Goal: Information Seeking & Learning: Learn about a topic

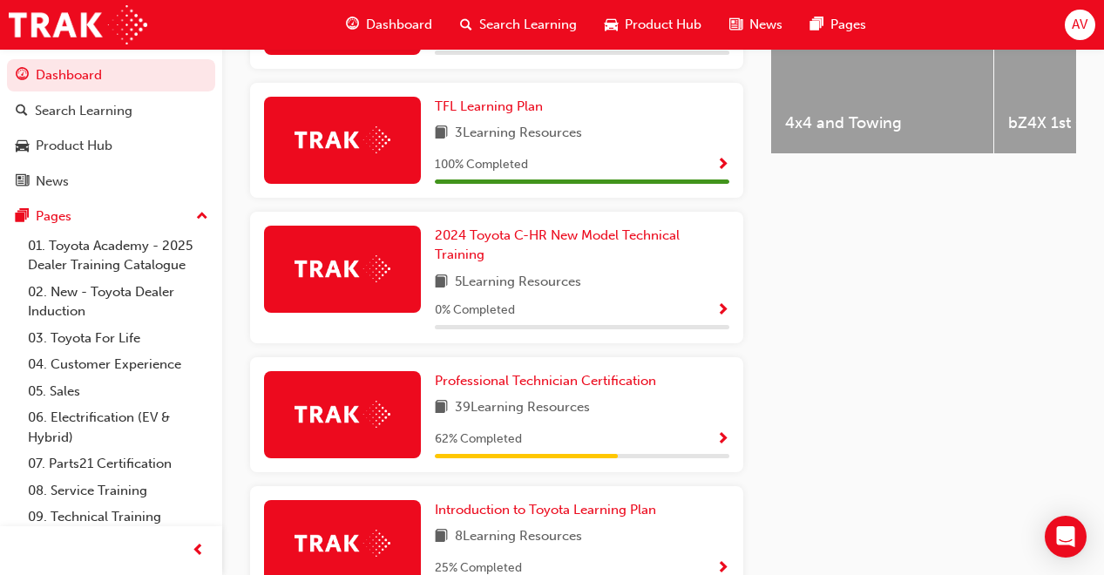
scroll to position [802, 0]
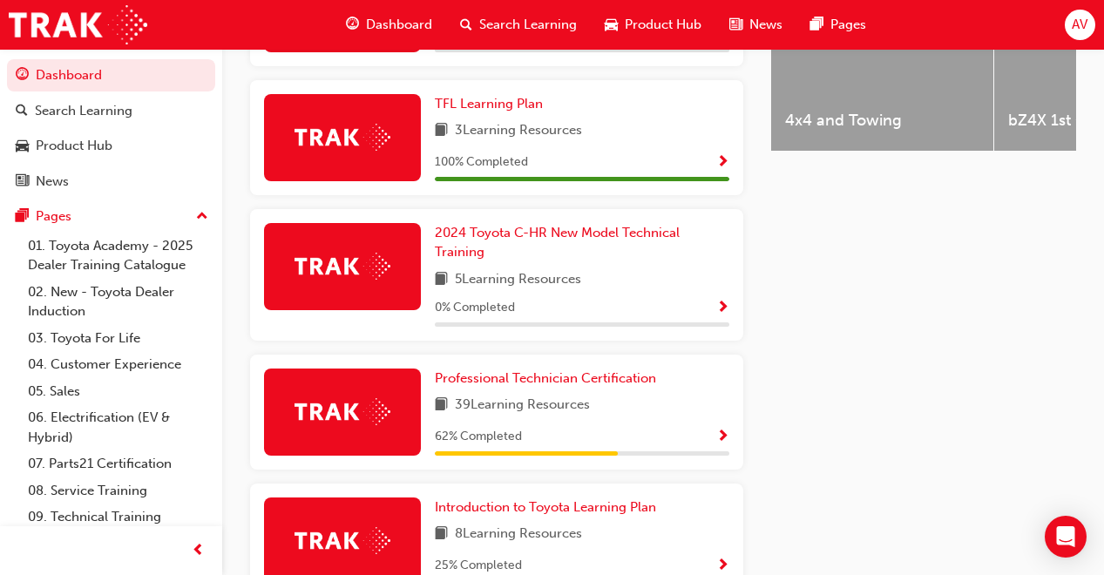
click at [620, 396] on div "39 Learning Resources" at bounding box center [582, 406] width 295 height 22
click at [614, 370] on span "Professional Technician Certification" at bounding box center [545, 378] width 221 height 16
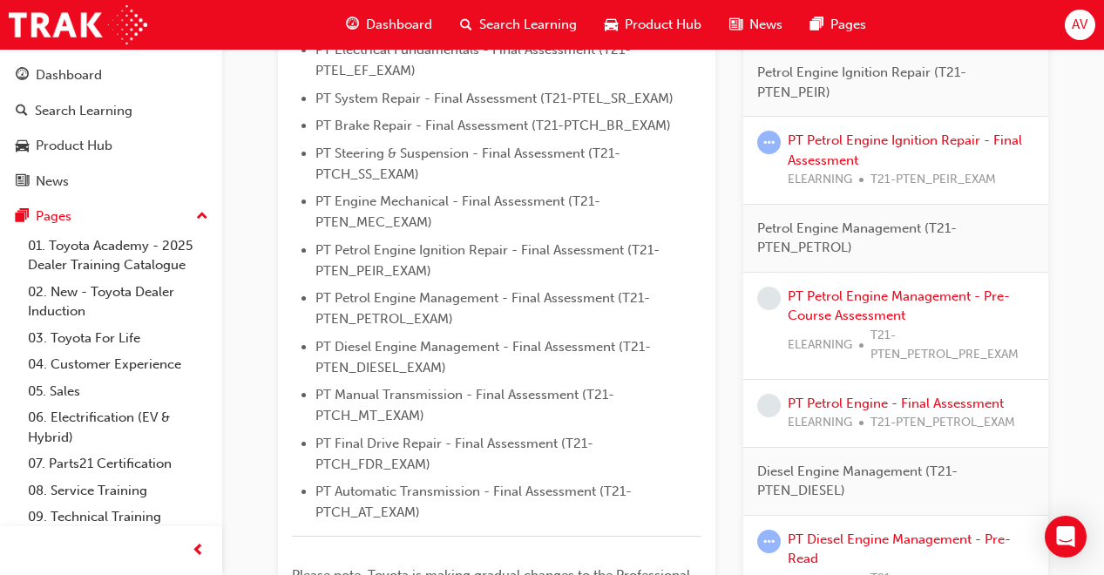
scroll to position [628, 0]
click at [805, 155] on link "PT Petrol Engine Ignition Repair - Final Assessment" at bounding box center [905, 150] width 234 height 36
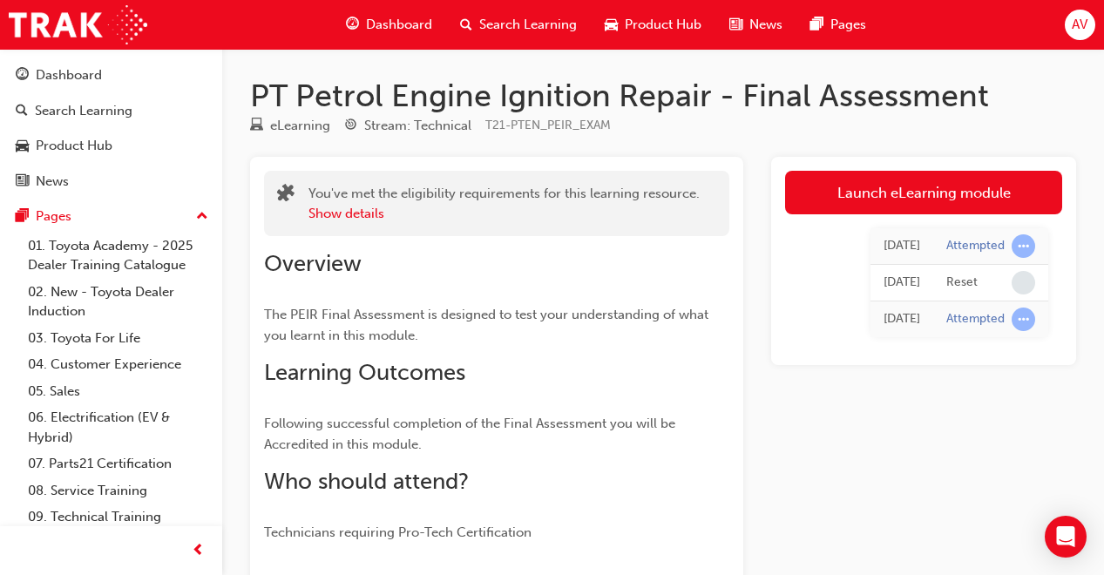
click at [808, 189] on link "Launch eLearning module" at bounding box center [923, 193] width 277 height 44
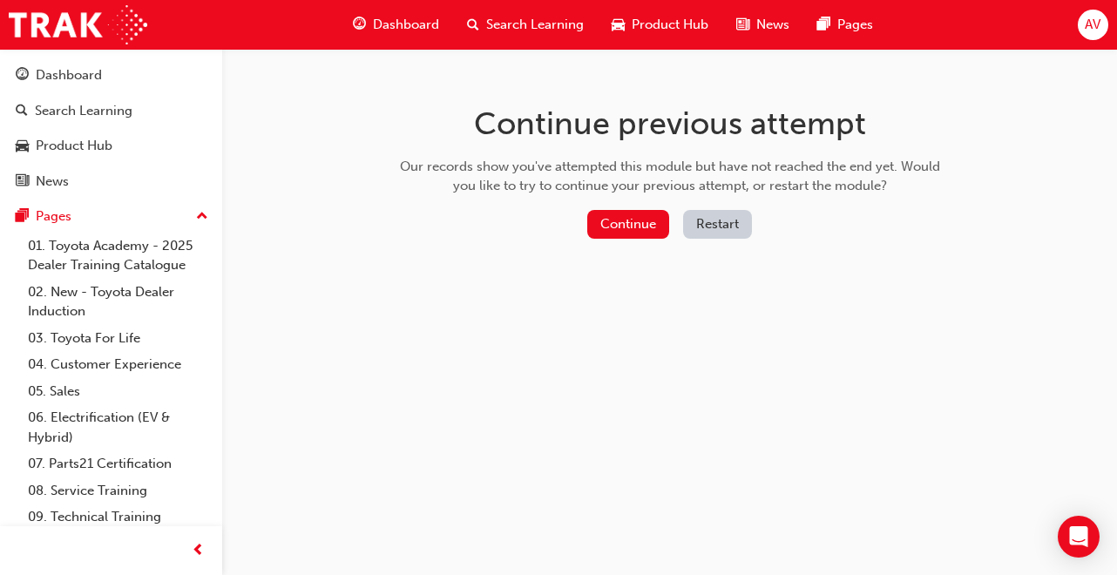
click at [721, 224] on button "Restart" at bounding box center [717, 224] width 69 height 29
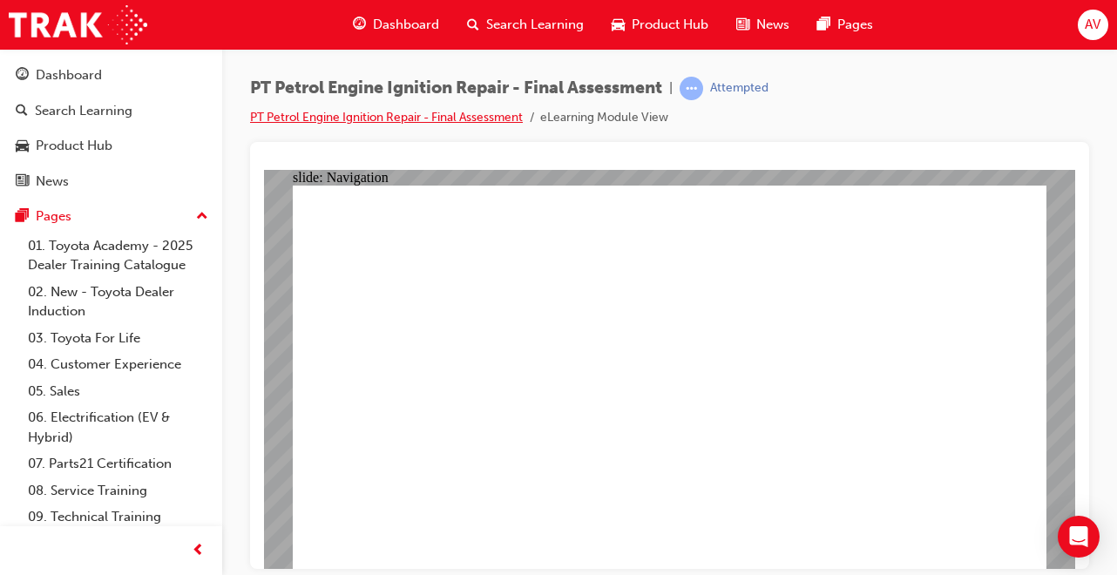
click at [510, 119] on link "PT Petrol Engine Ignition Repair - Final Assessment" at bounding box center [386, 117] width 273 height 15
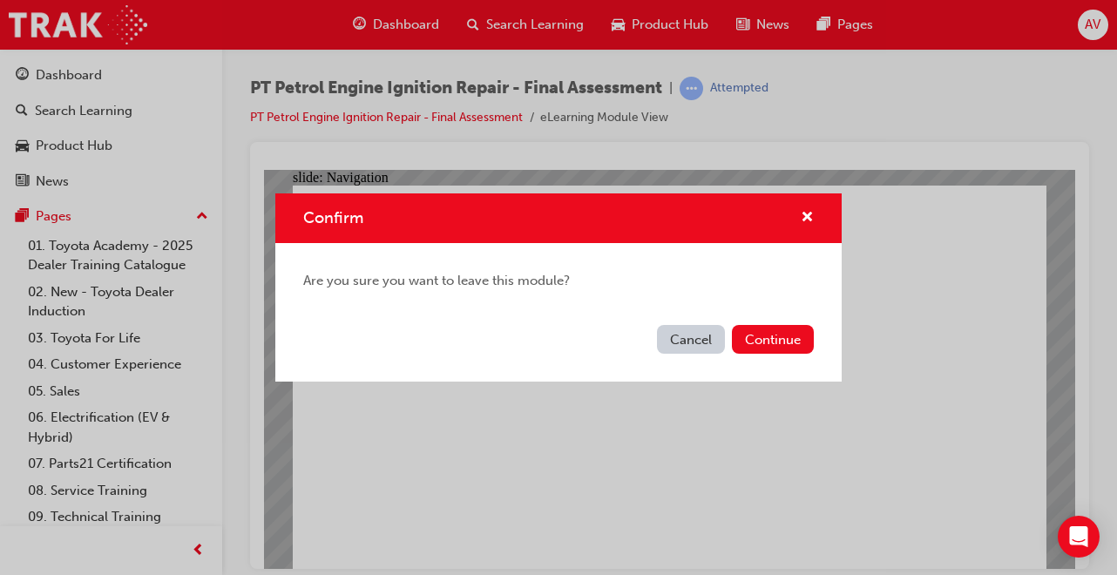
click at [770, 337] on button "Continue" at bounding box center [773, 339] width 82 height 29
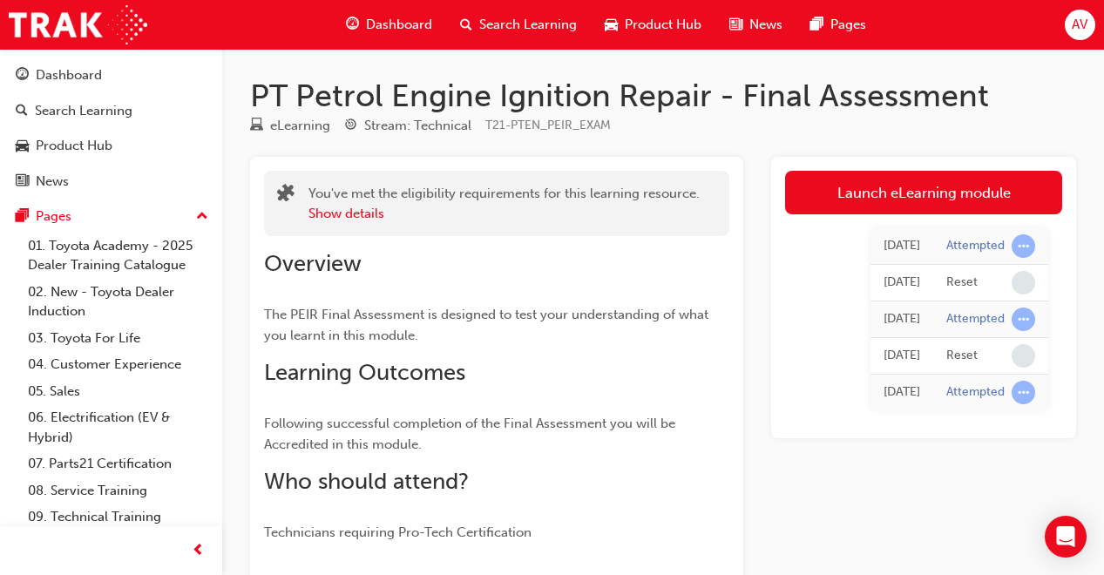
click at [858, 203] on link "Launch eLearning module" at bounding box center [923, 193] width 277 height 44
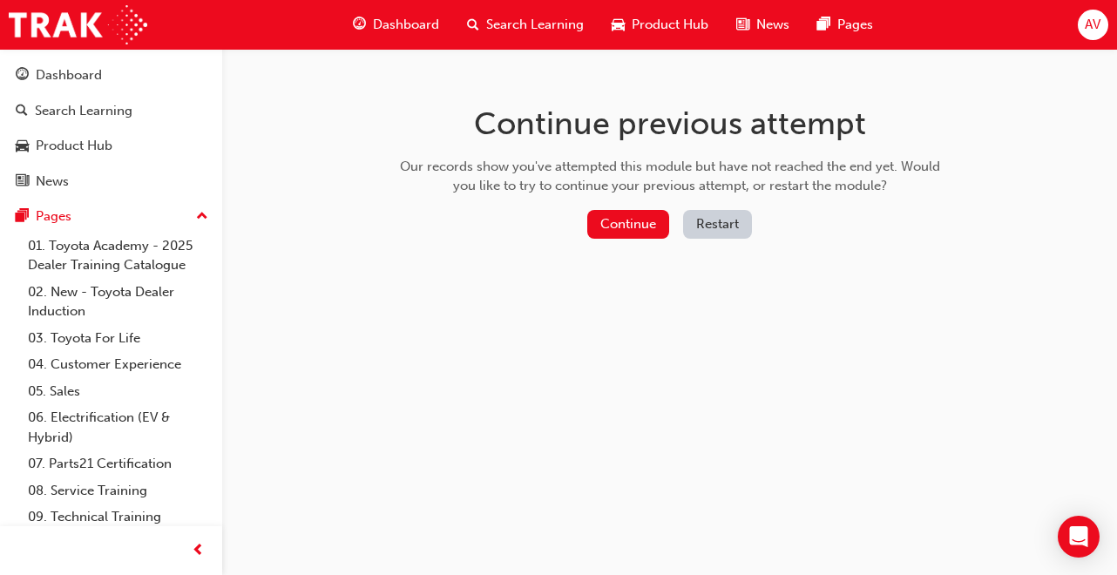
click at [719, 240] on div "Continue Restart" at bounding box center [670, 228] width 553 height 36
click at [719, 222] on button "Restart" at bounding box center [717, 224] width 69 height 29
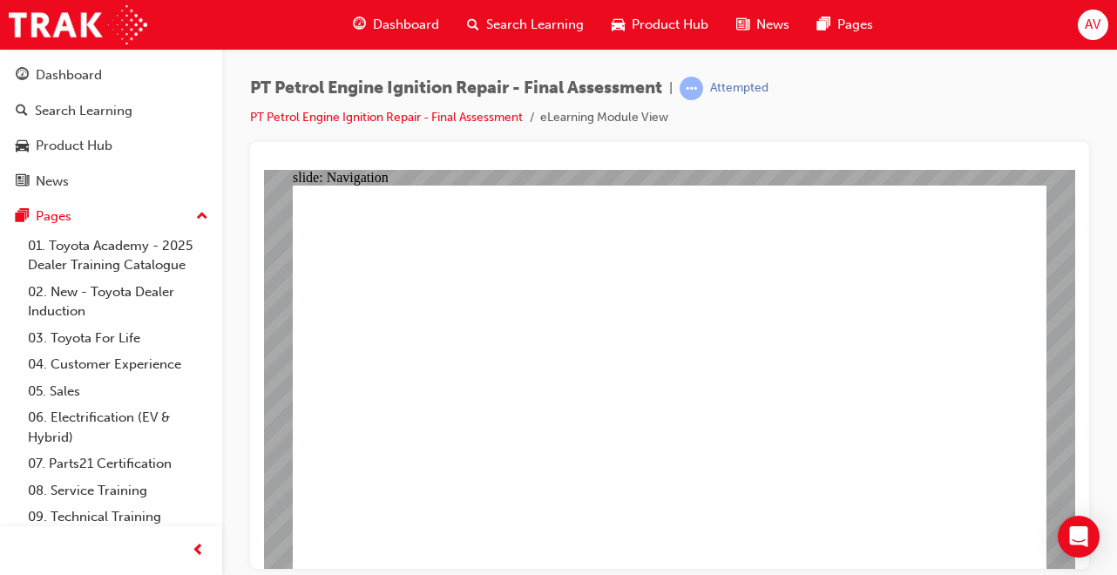
checkbox input "true"
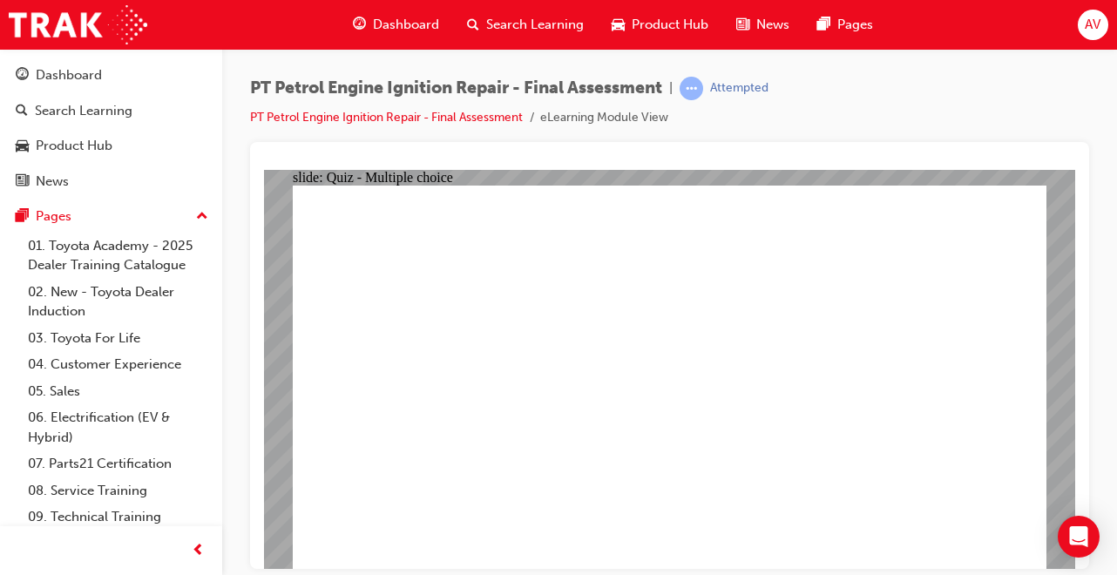
checkbox input "true"
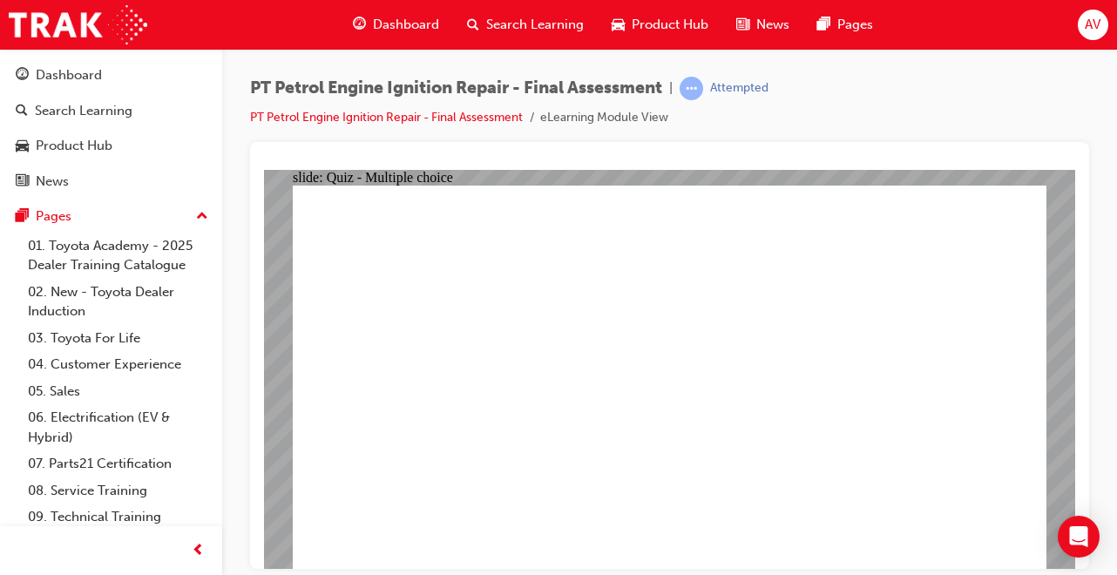
checkbox input "false"
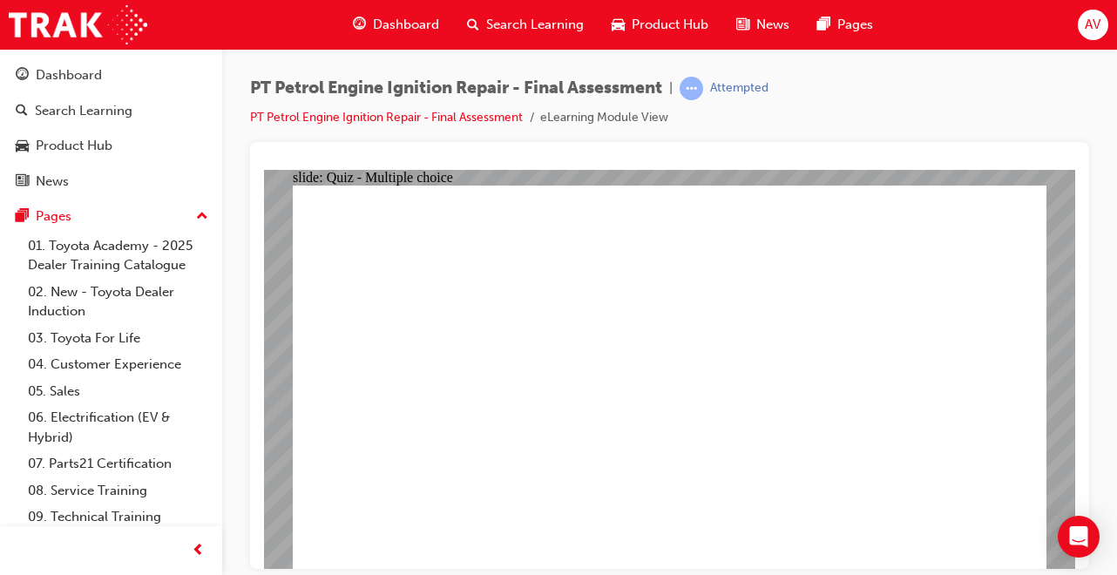
checkbox input "true"
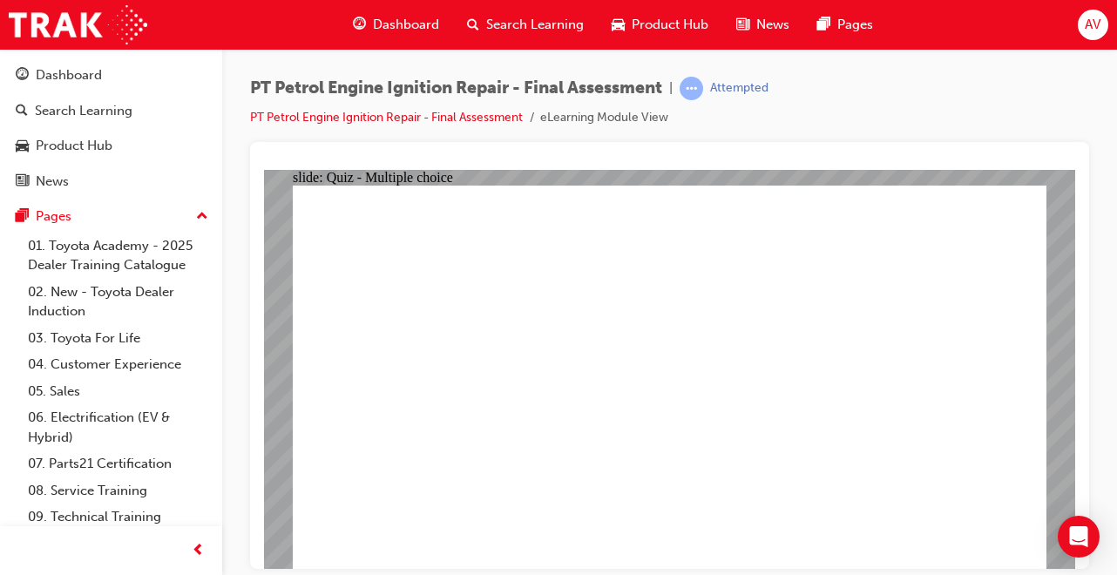
radio input "true"
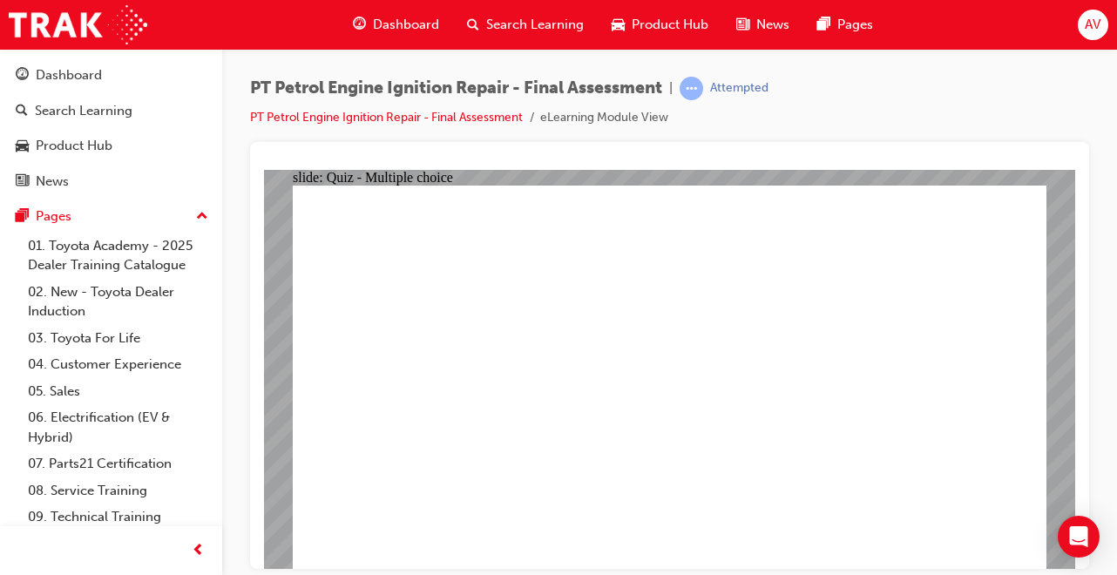
radio input "true"
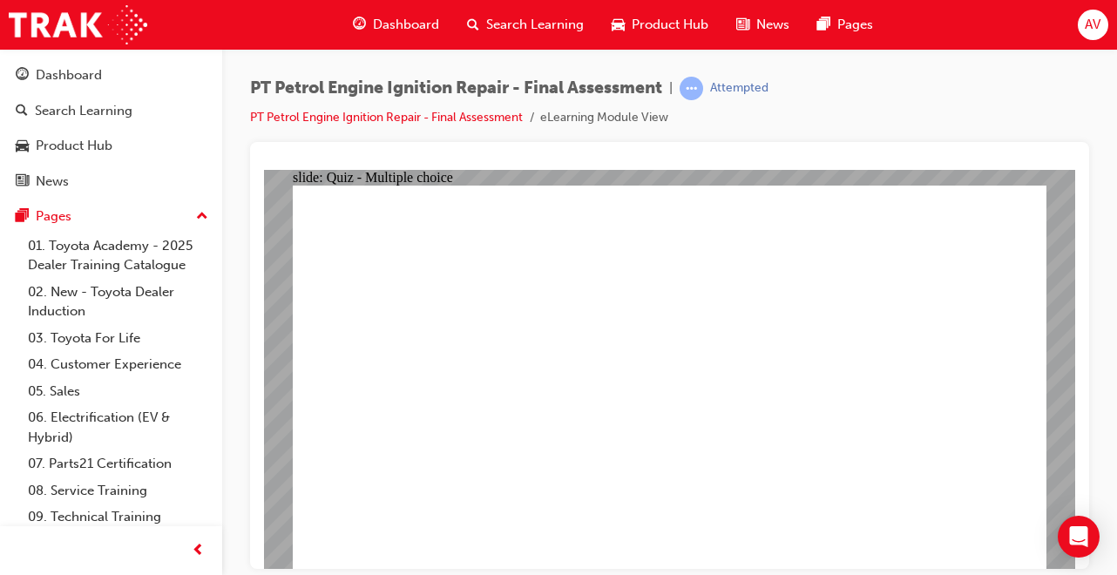
radio input "true"
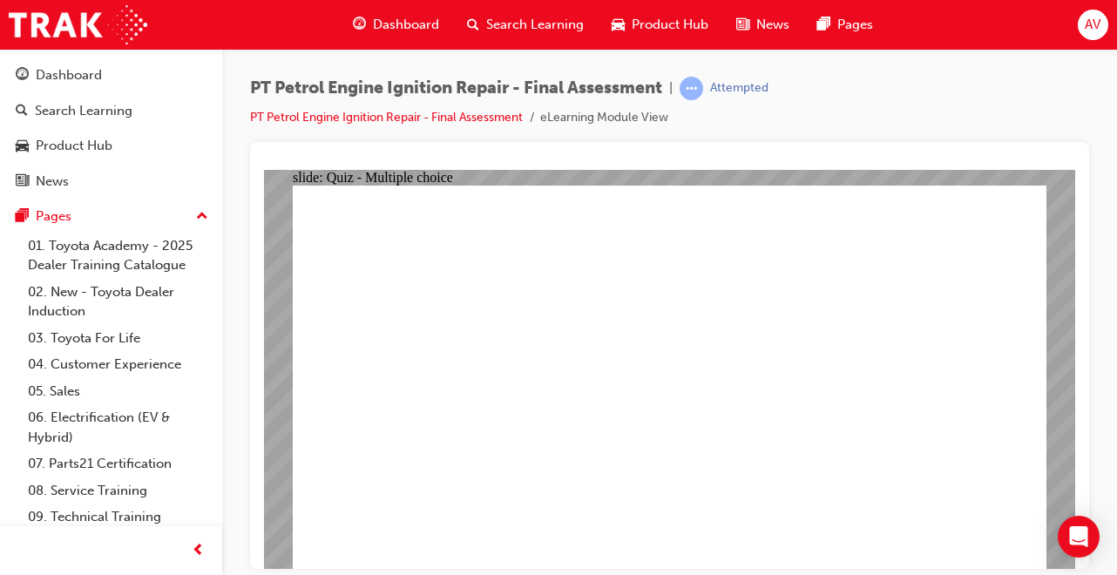
radio input "true"
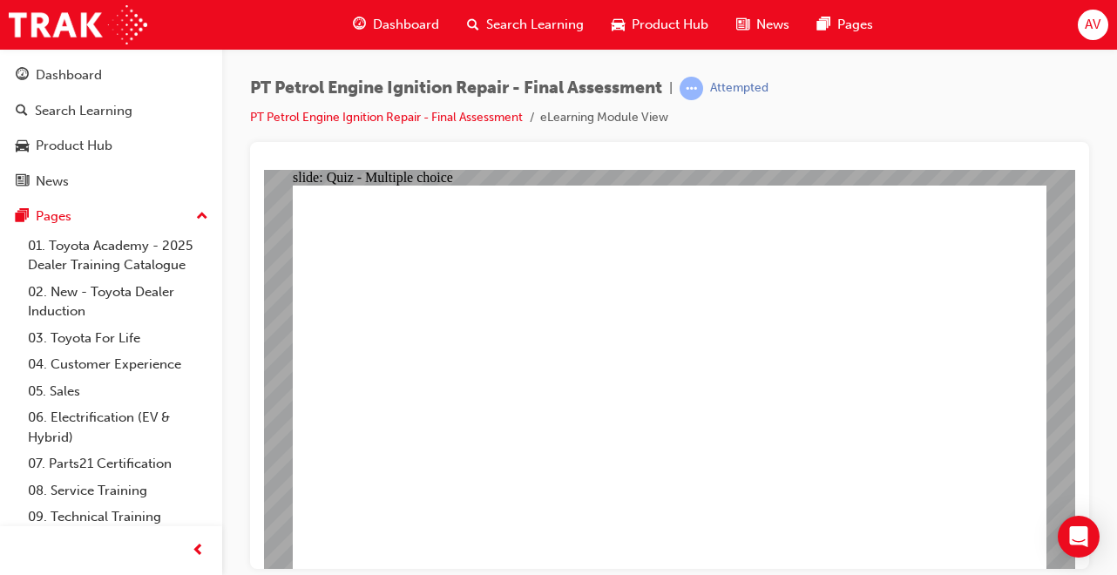
radio input "true"
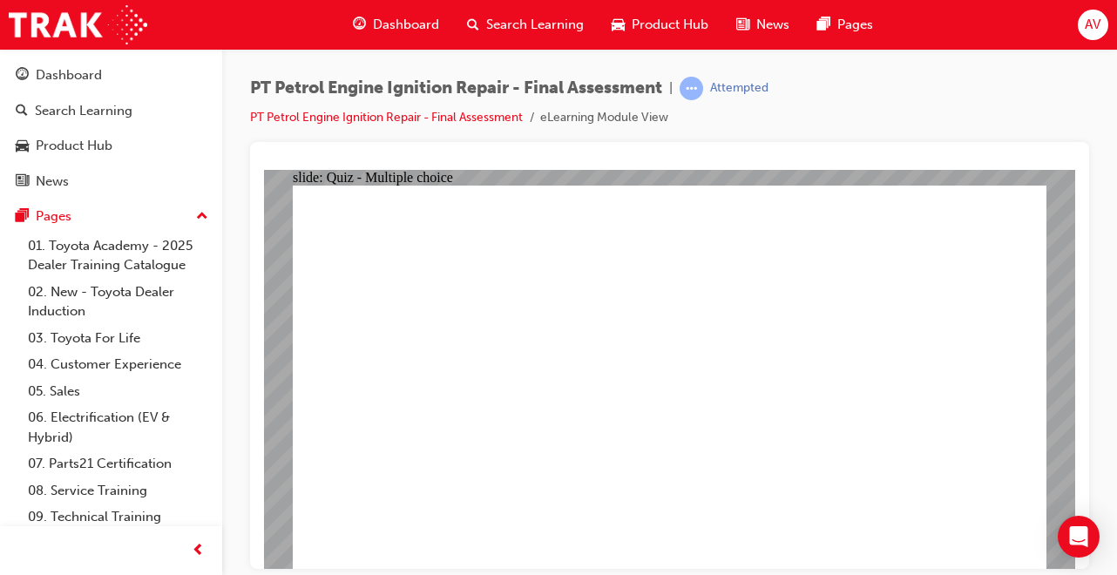
radio input "true"
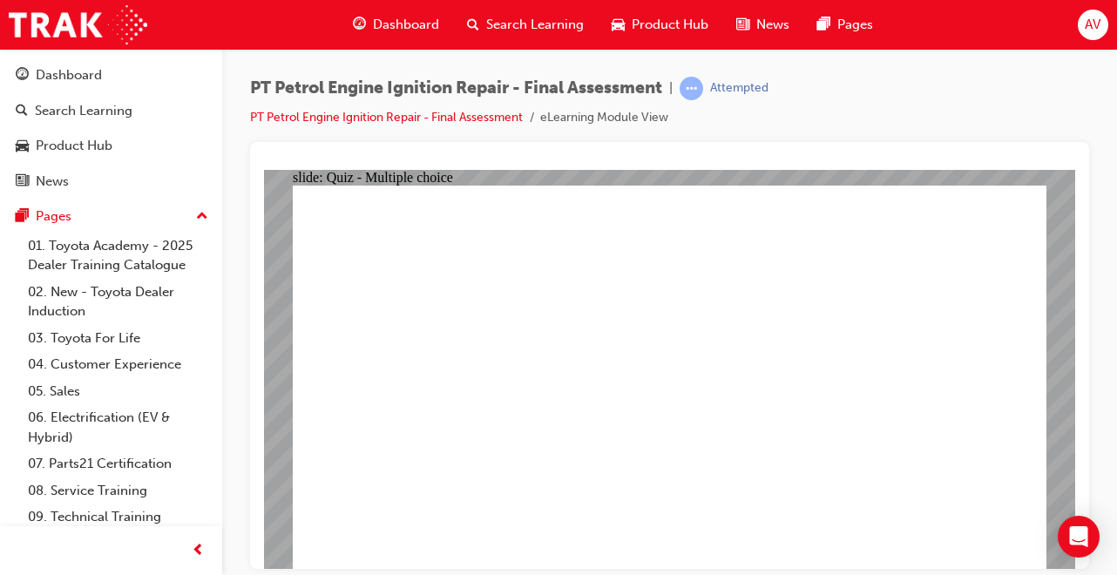
radio input "true"
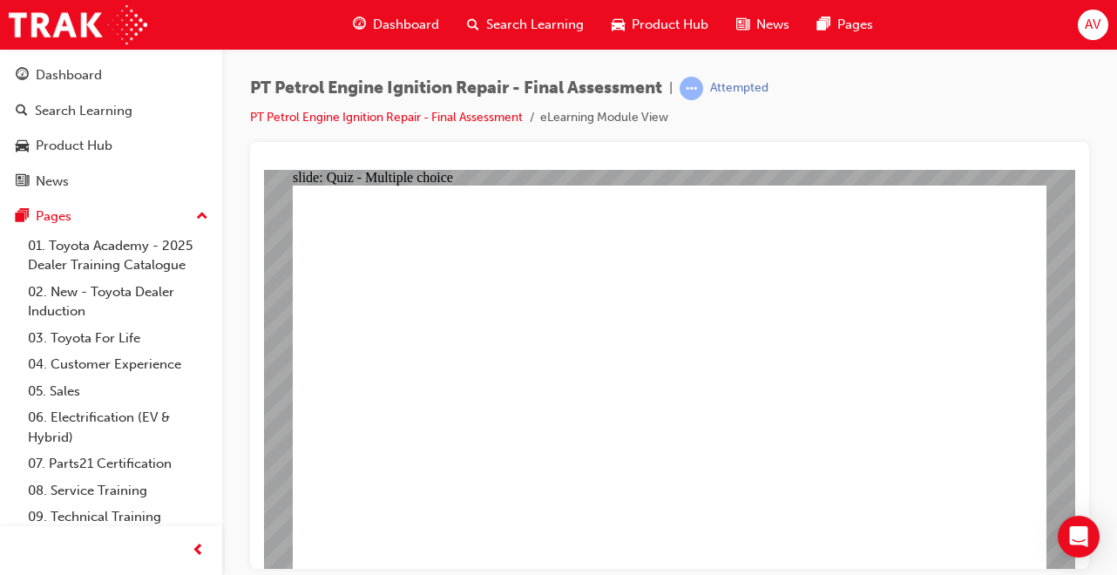
radio input "true"
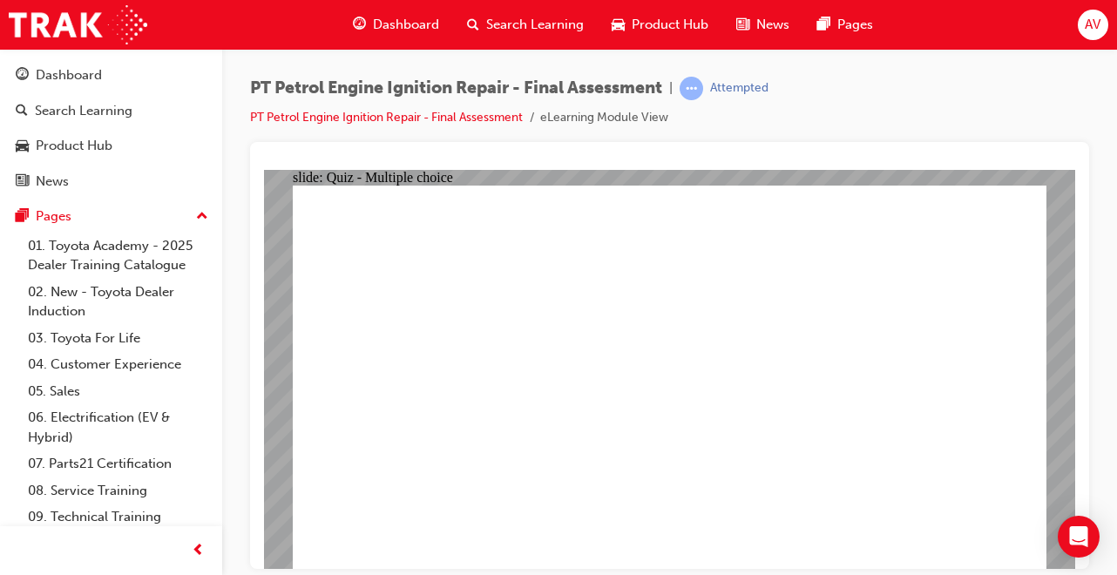
radio input "true"
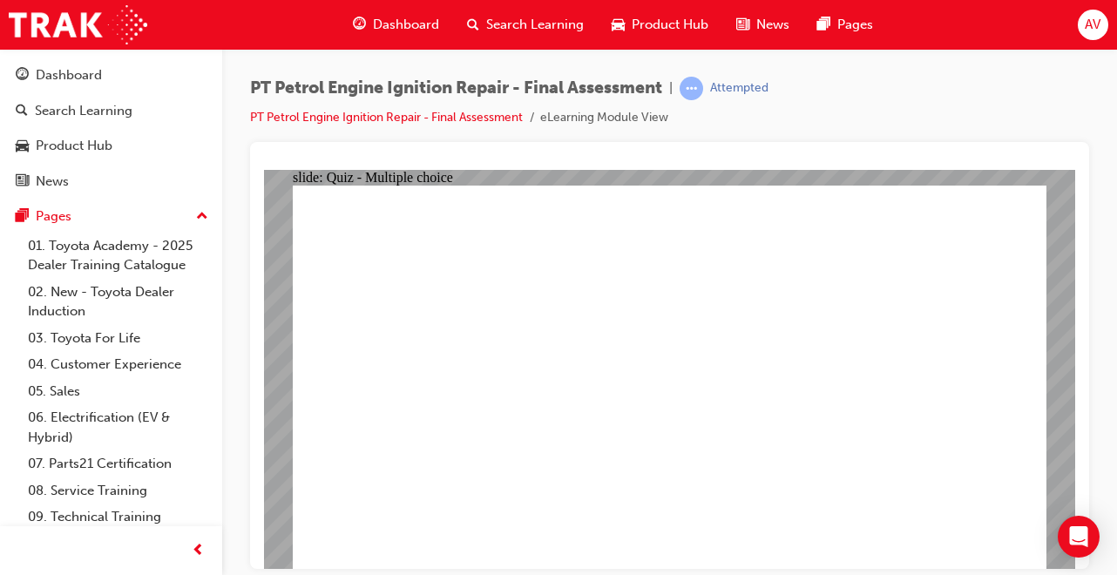
radio input "true"
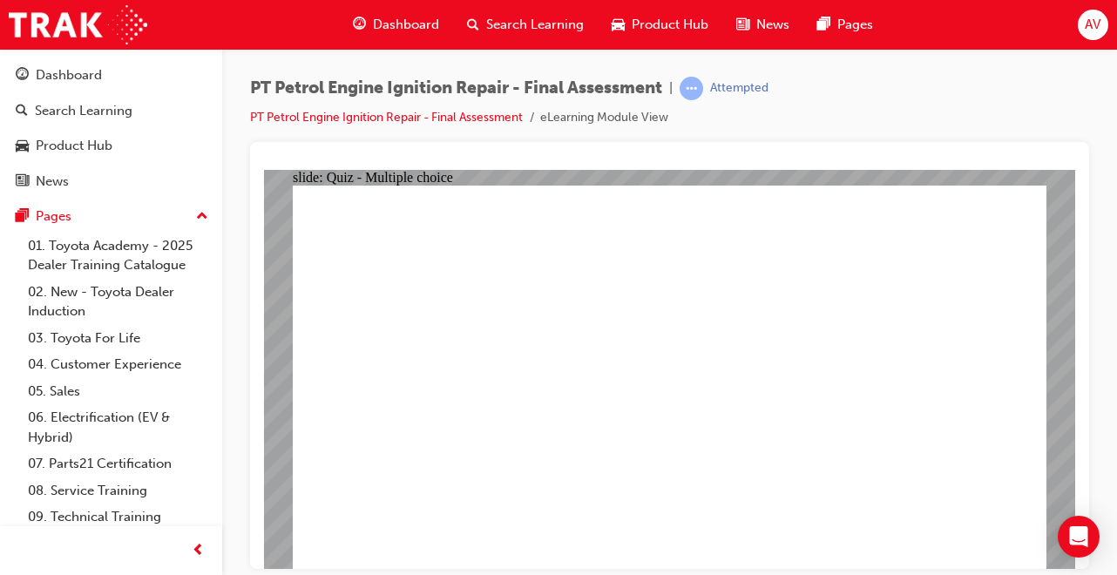
radio input "true"
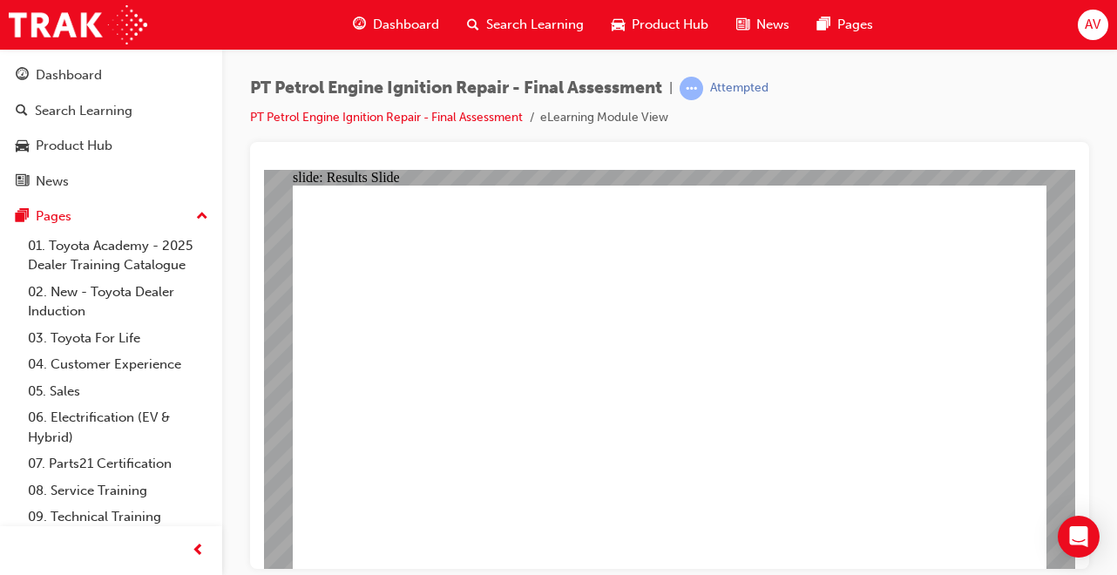
click at [1095, 37] on div "AV" at bounding box center [1093, 25] width 31 height 31
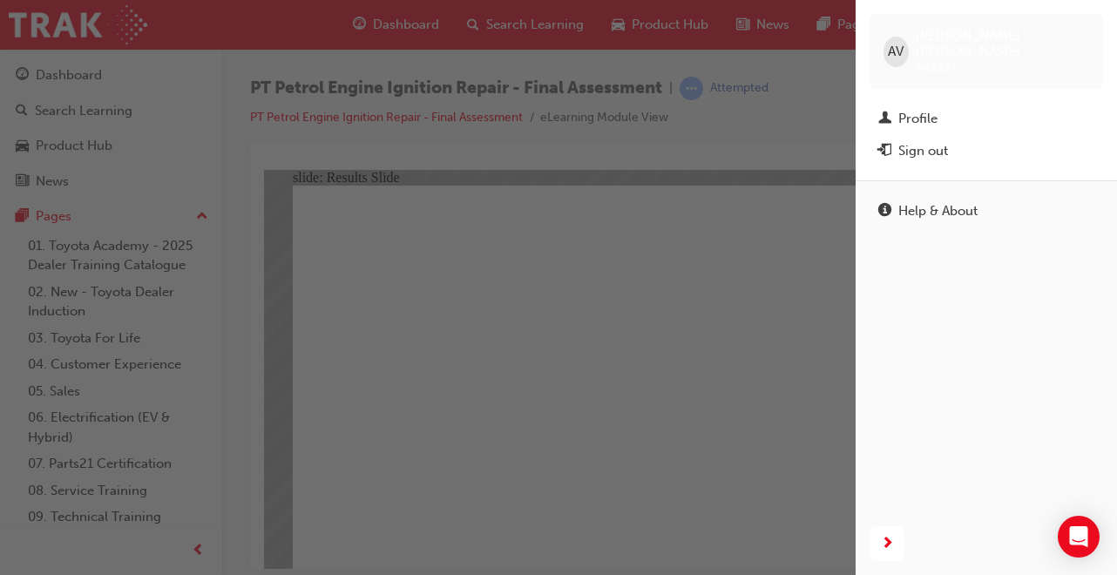
click at [1043, 140] on div "Sign out" at bounding box center [986, 151] width 216 height 22
